Goal: Task Accomplishment & Management: Manage account settings

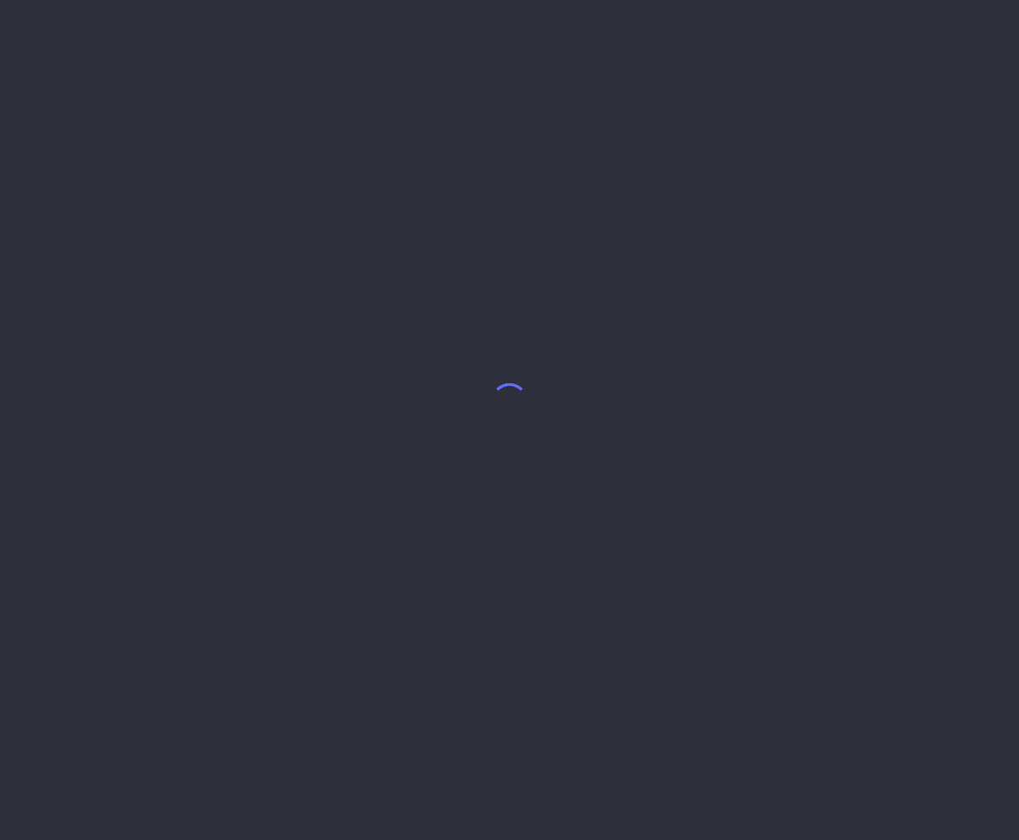
select select "7"
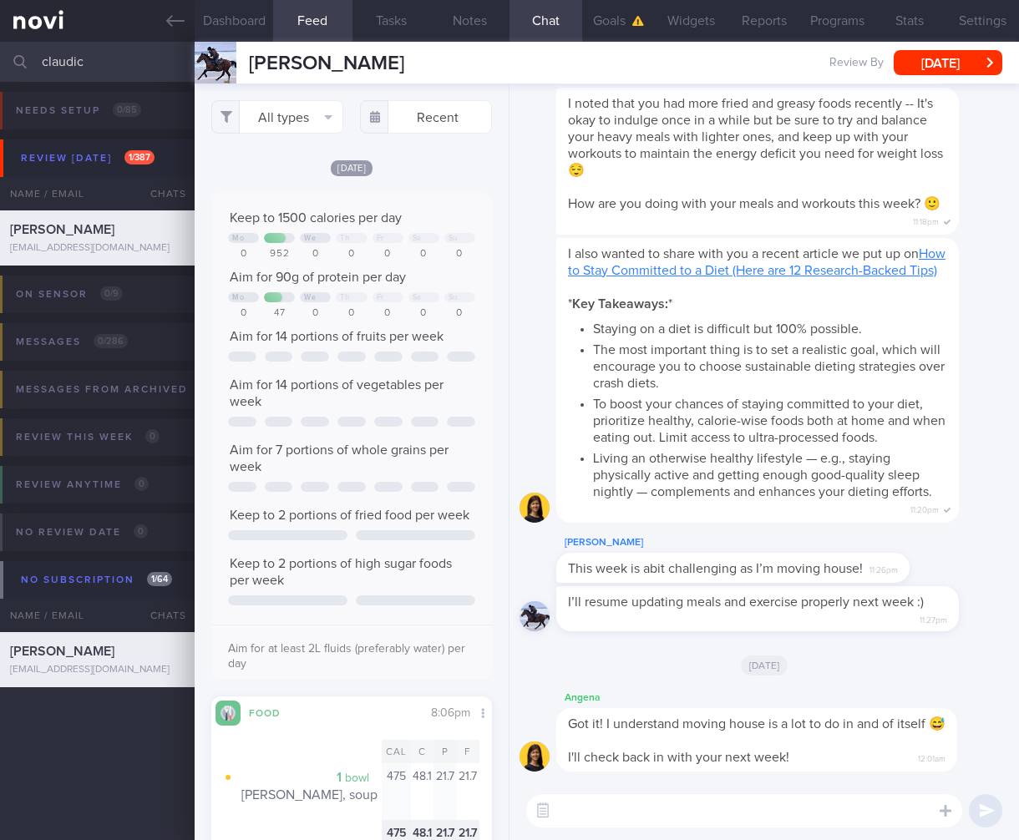
drag, startPoint x: 111, startPoint y: 61, endPoint x: -185, endPoint y: 63, distance: 296.5
click at [0, 63] on html "You are offline! Some functionality will be unavailable Patients New Users Coac…" at bounding box center [509, 420] width 1019 height 840
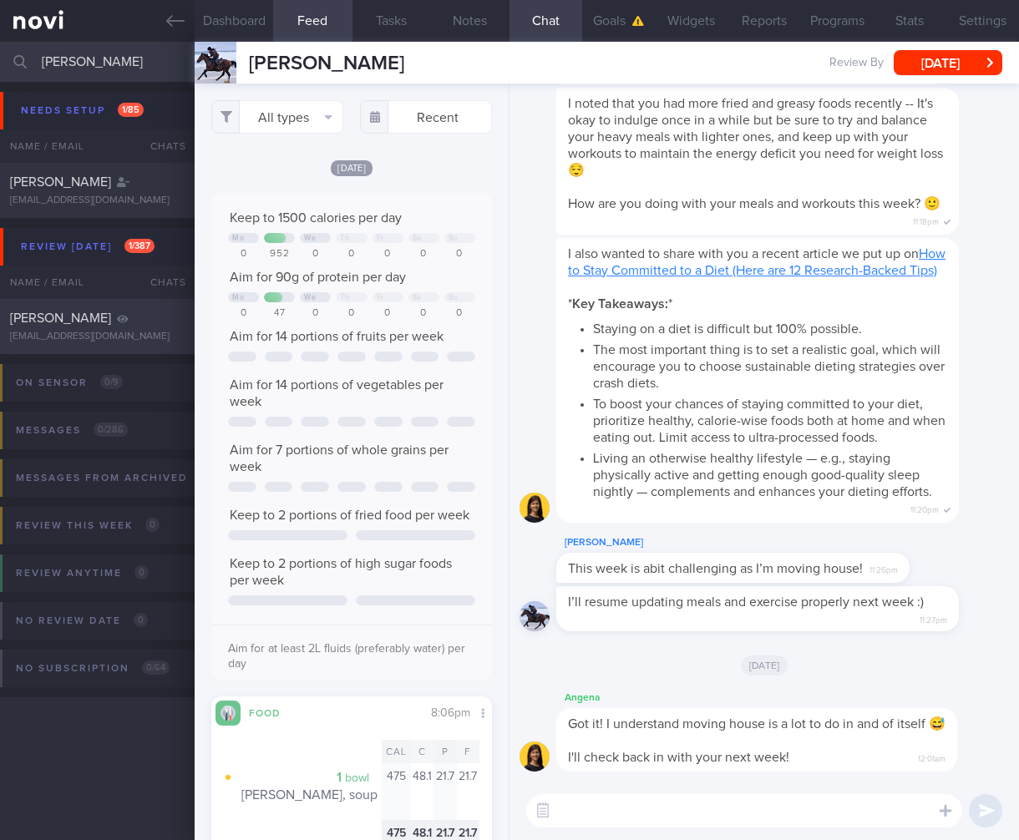
type input "chloe"
click at [79, 332] on div "clreeo97@gmail.com" at bounding box center [97, 337] width 175 height 13
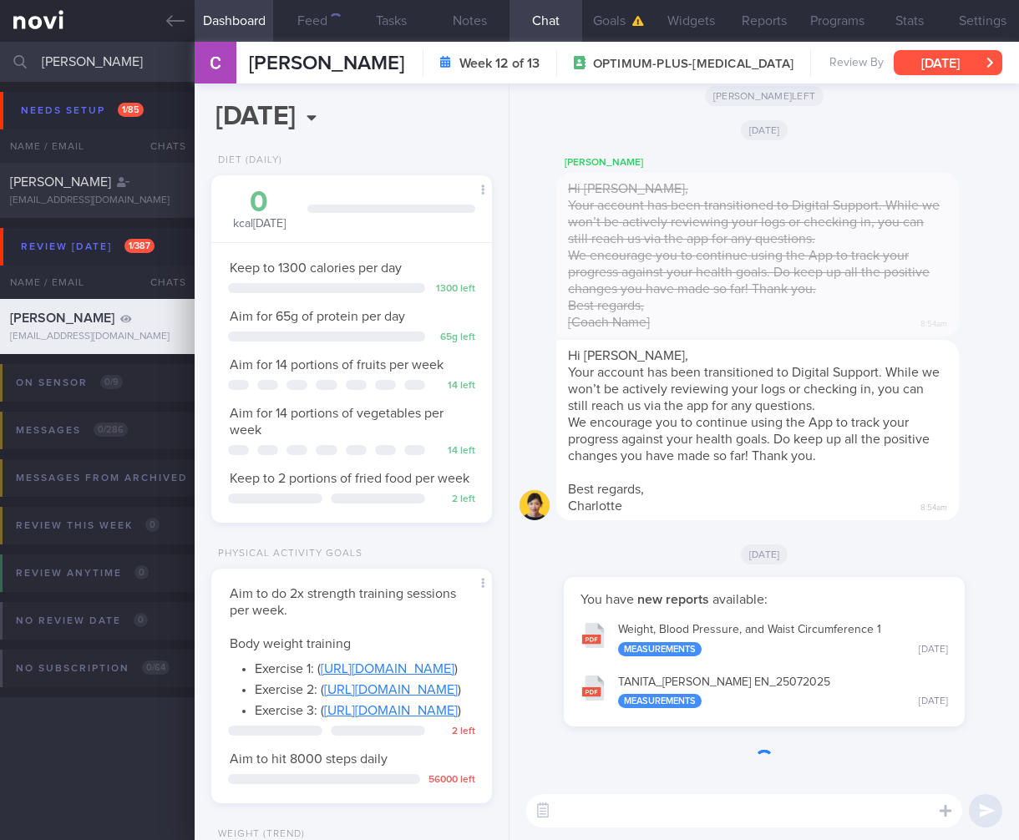
scroll to position [143, 238]
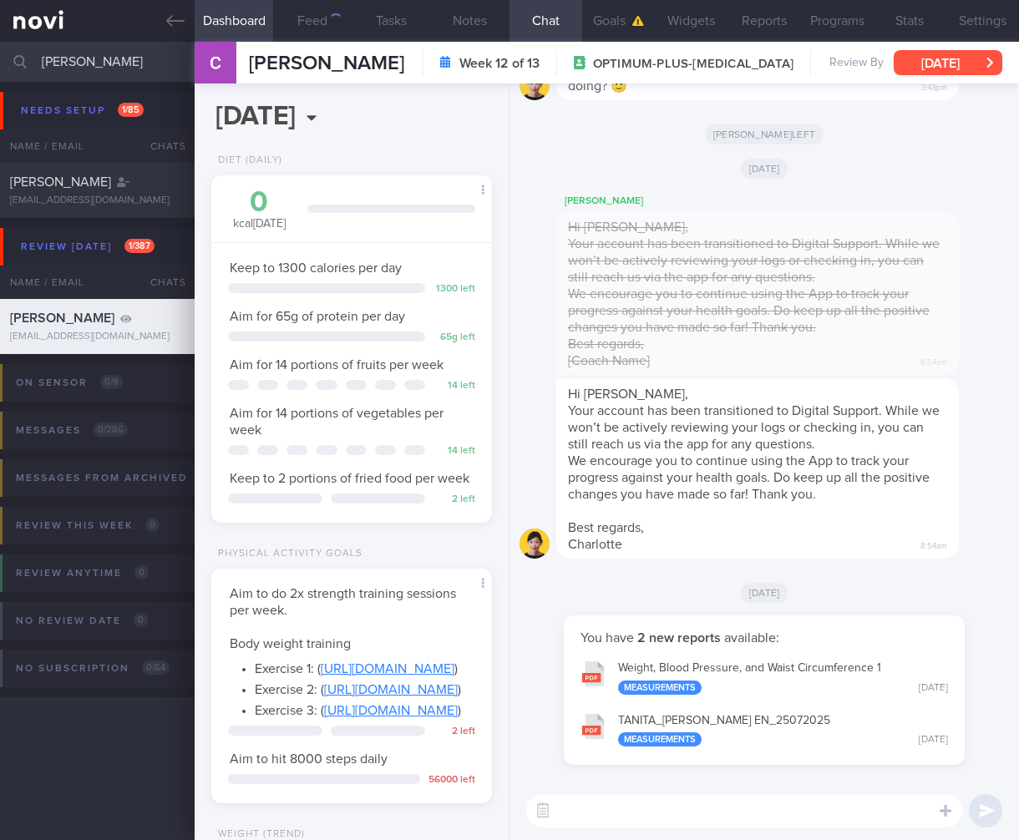
click at [974, 63] on button "Tue, 8 Jul" at bounding box center [948, 62] width 109 height 25
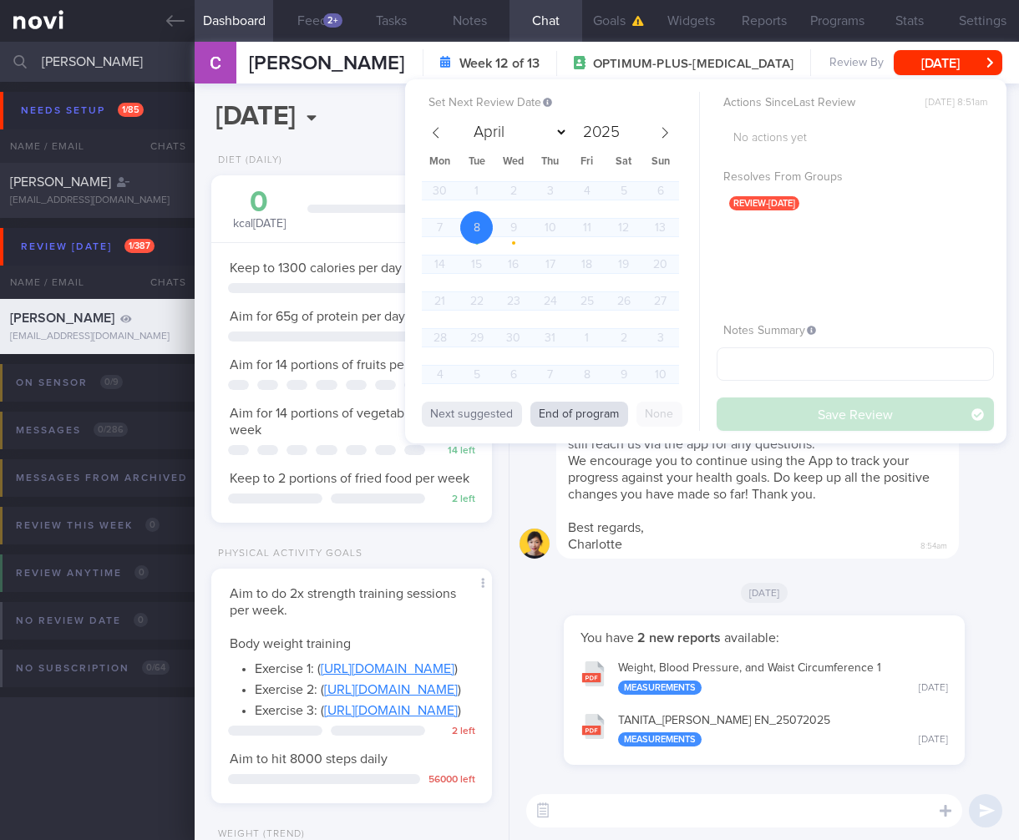
click at [581, 414] on button "End of program" at bounding box center [579, 414] width 98 height 25
select select "7"
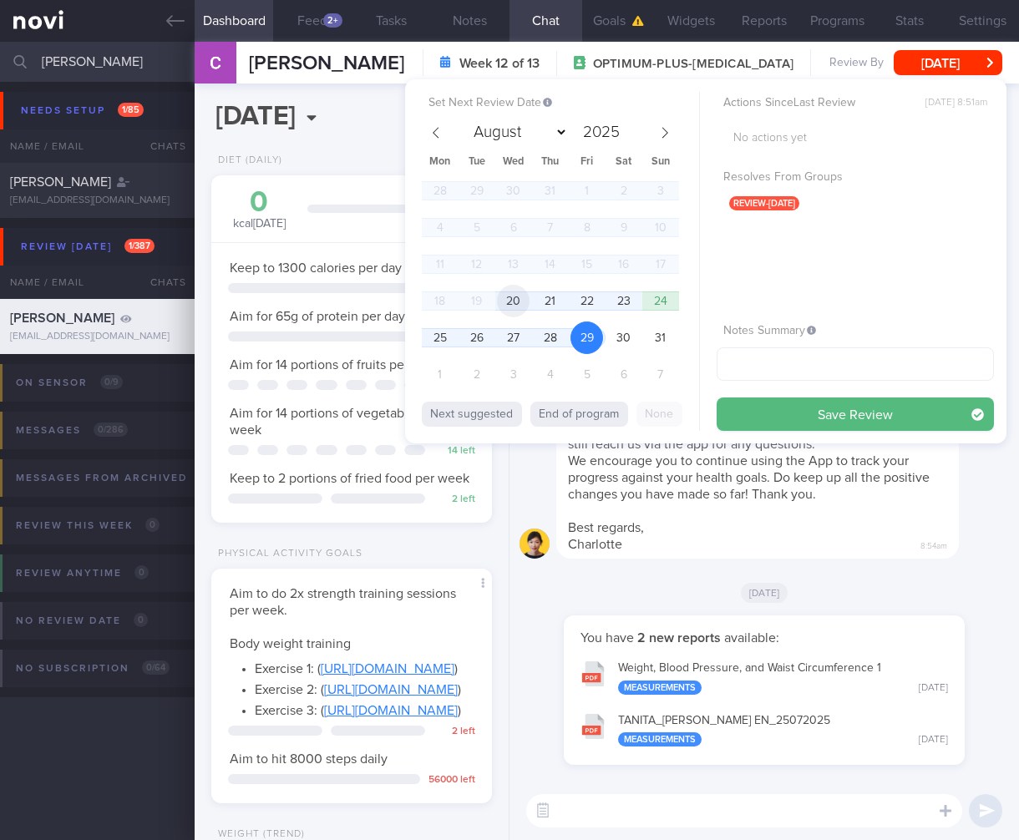
click at [515, 301] on span "20" at bounding box center [513, 301] width 33 height 33
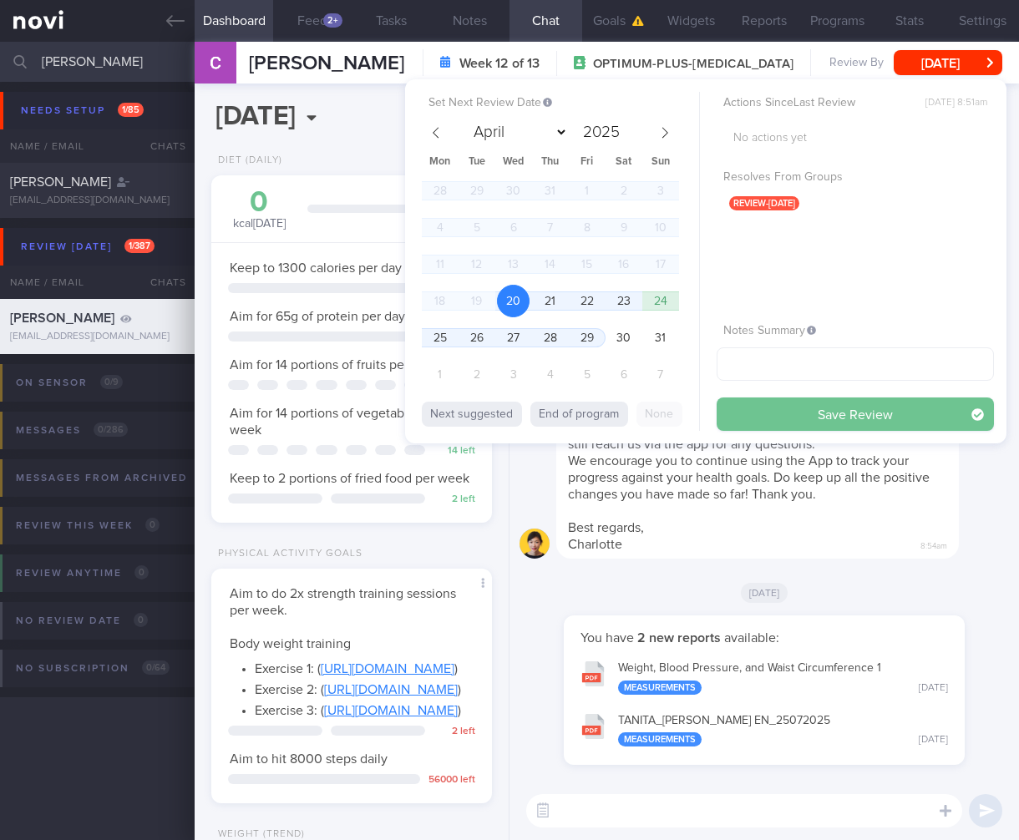
click at [873, 409] on button "Save Review" at bounding box center [855, 414] width 277 height 33
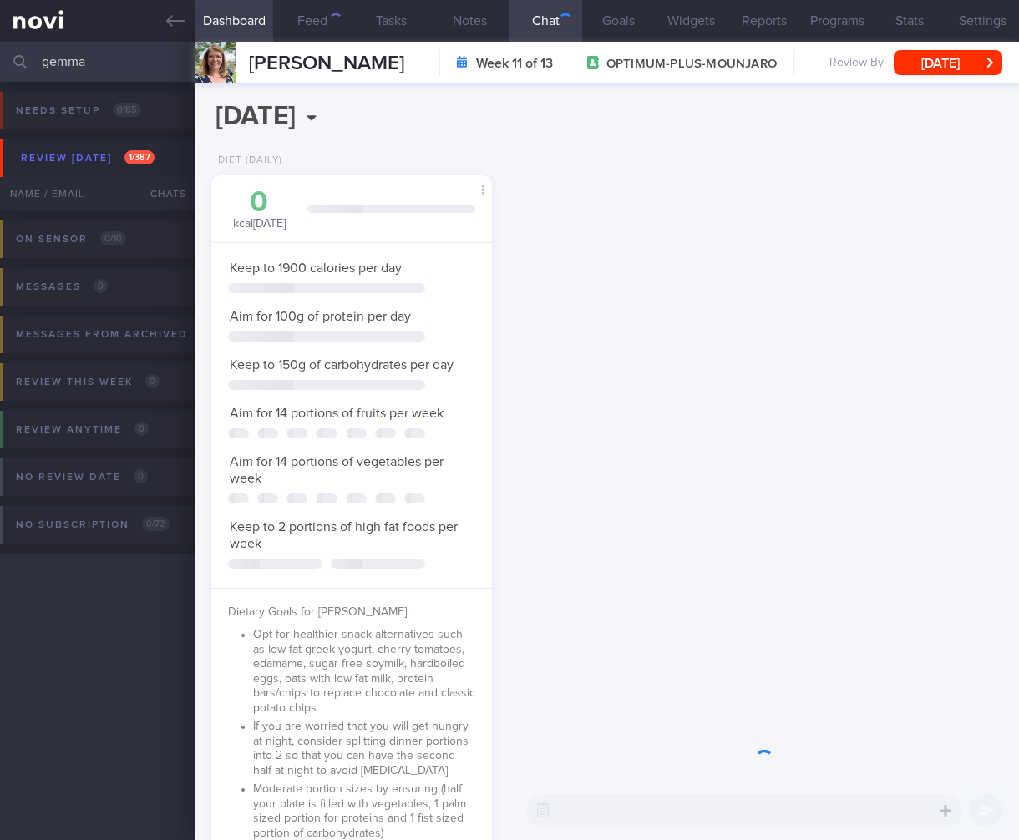
select select "5"
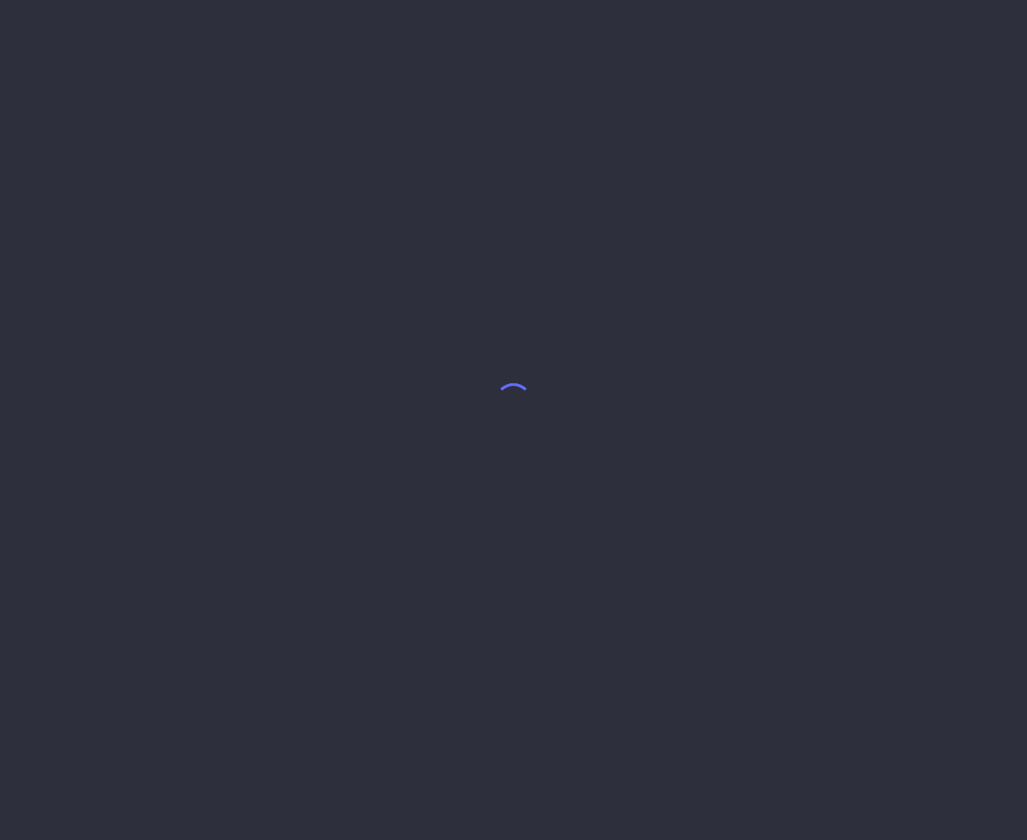
select select "7"
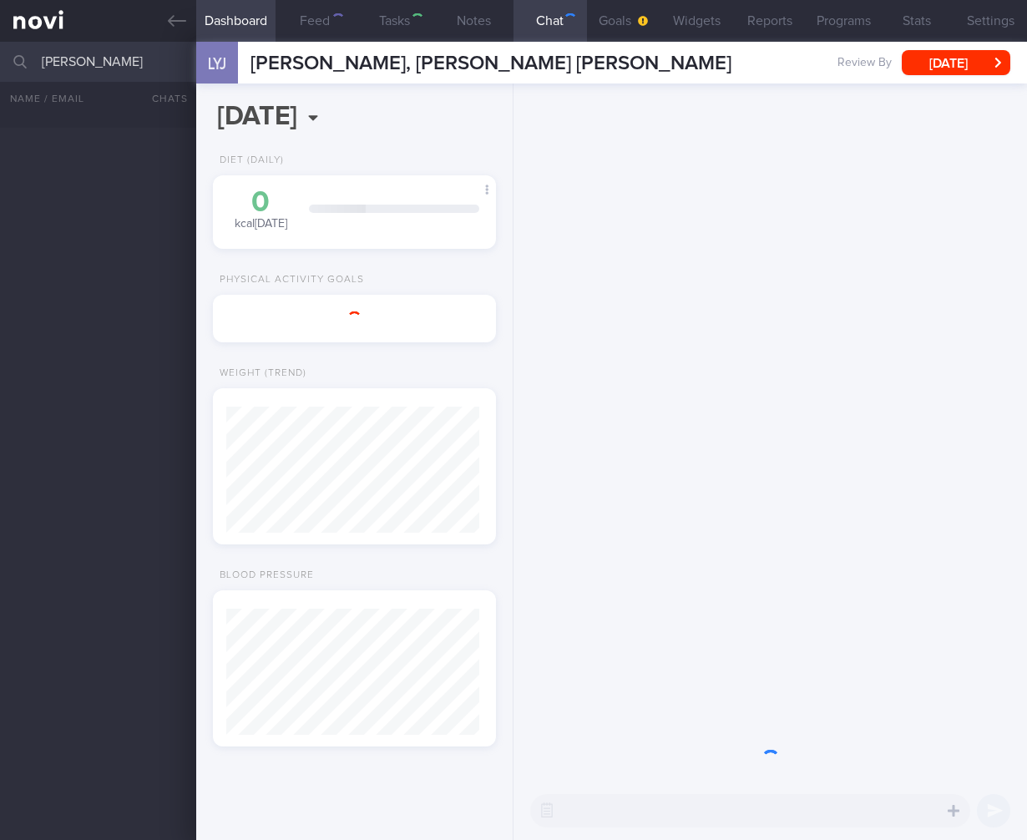
select select "7"
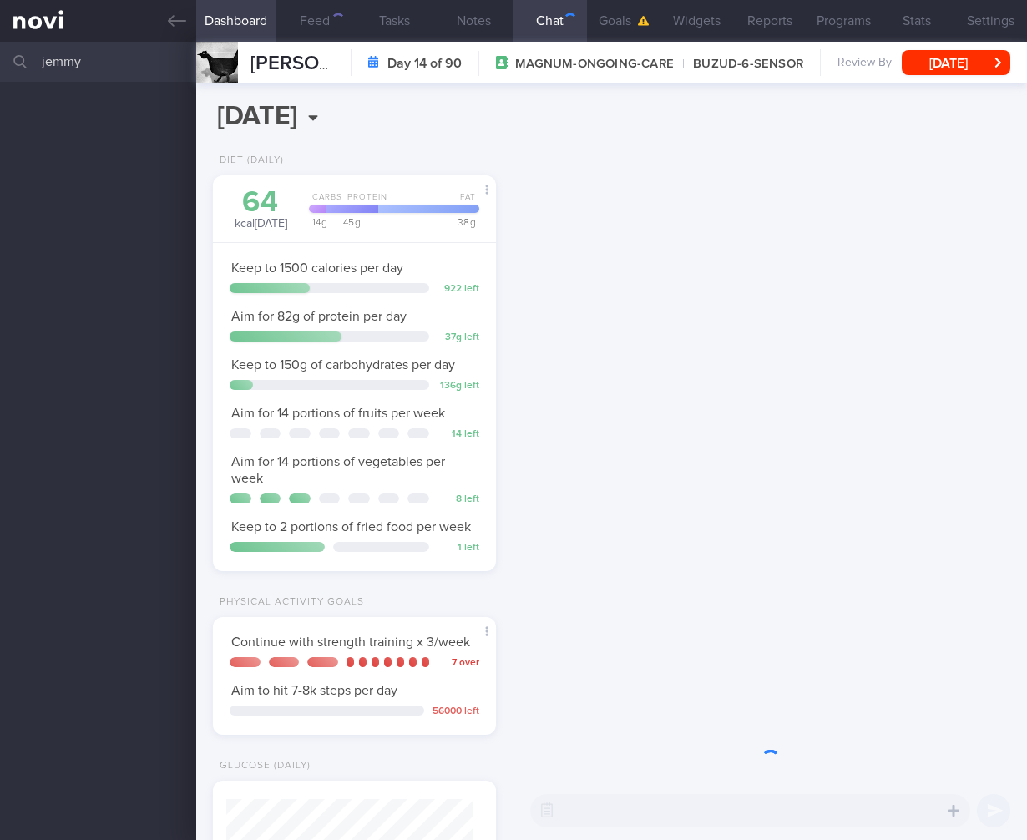
select select "7"
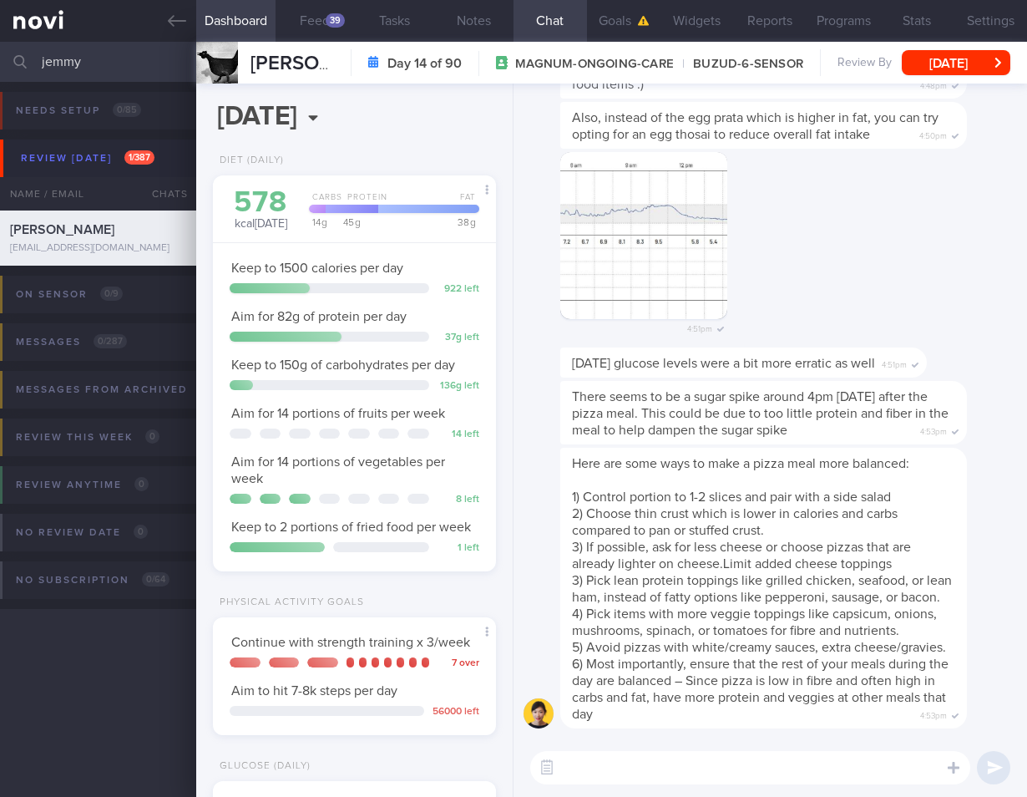
select select "7"
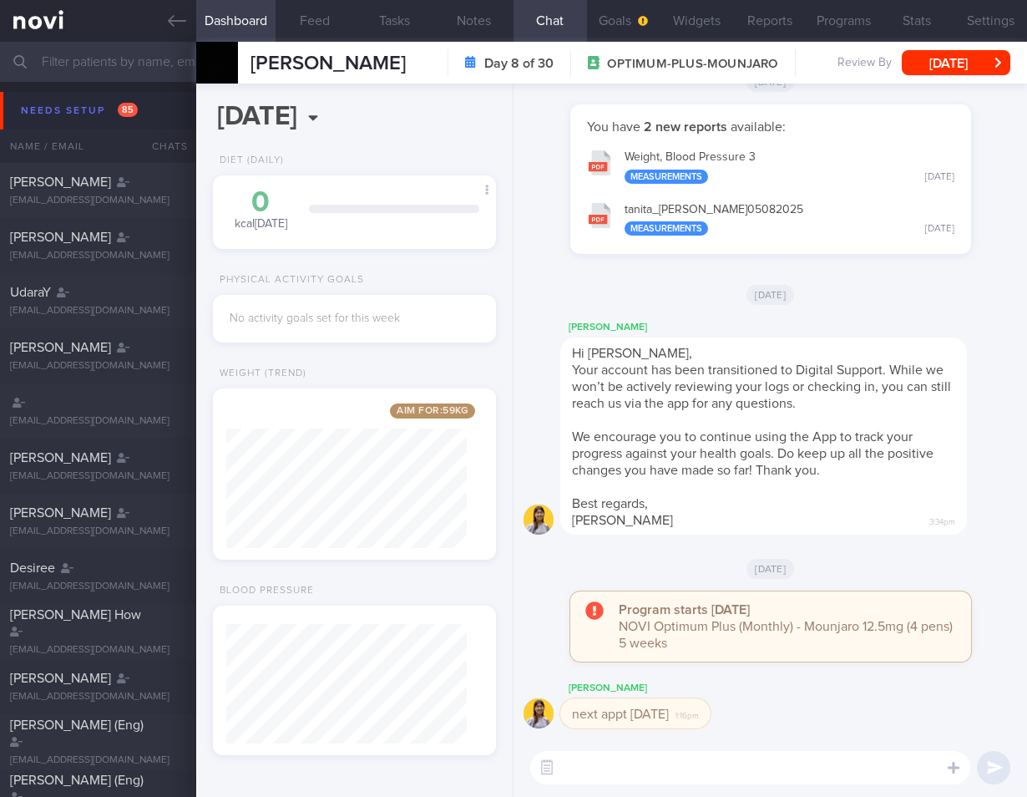
select select "7"
